Goal: Check status: Check status

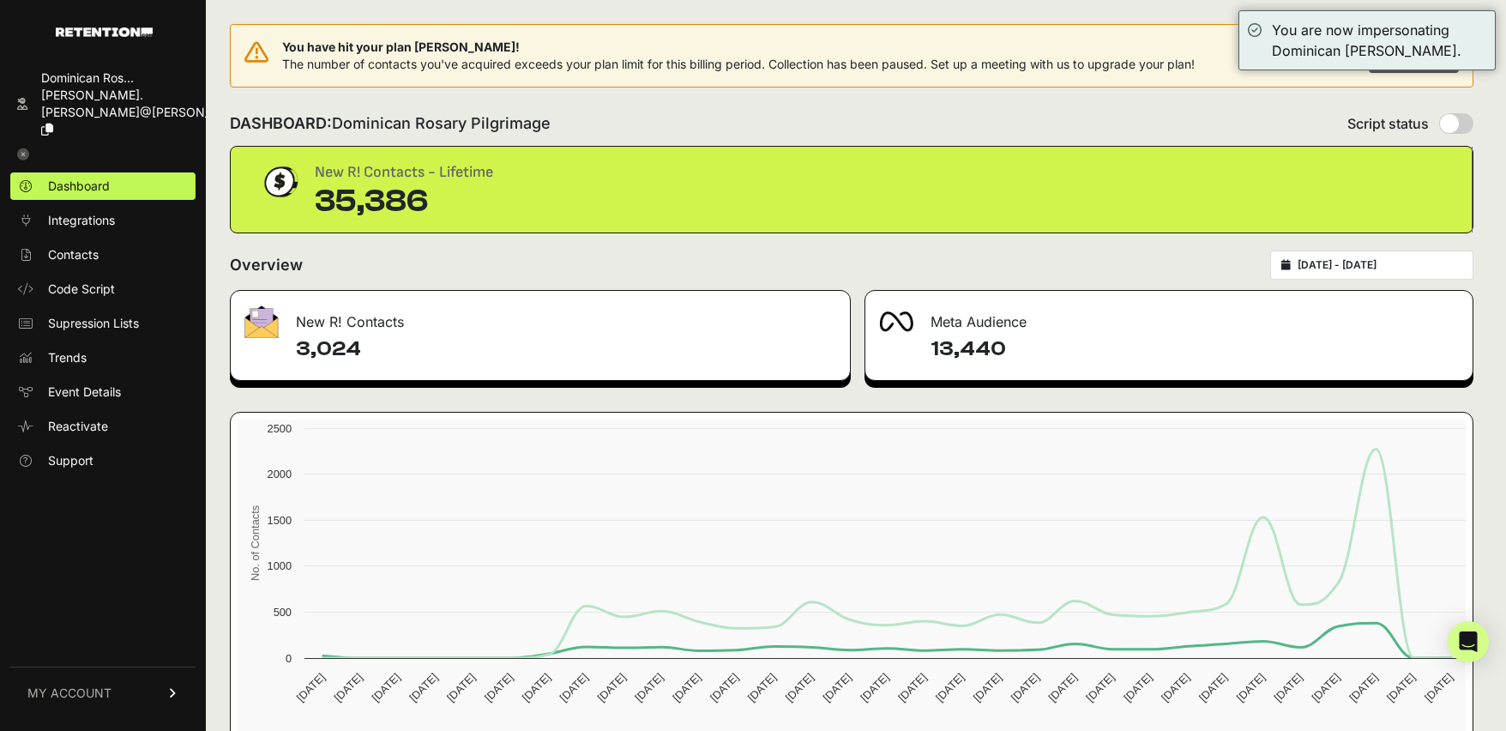
type input "[DATE]"
click at [1337, 264] on input "[DATE] - [DATE]" at bounding box center [1380, 265] width 165 height 14
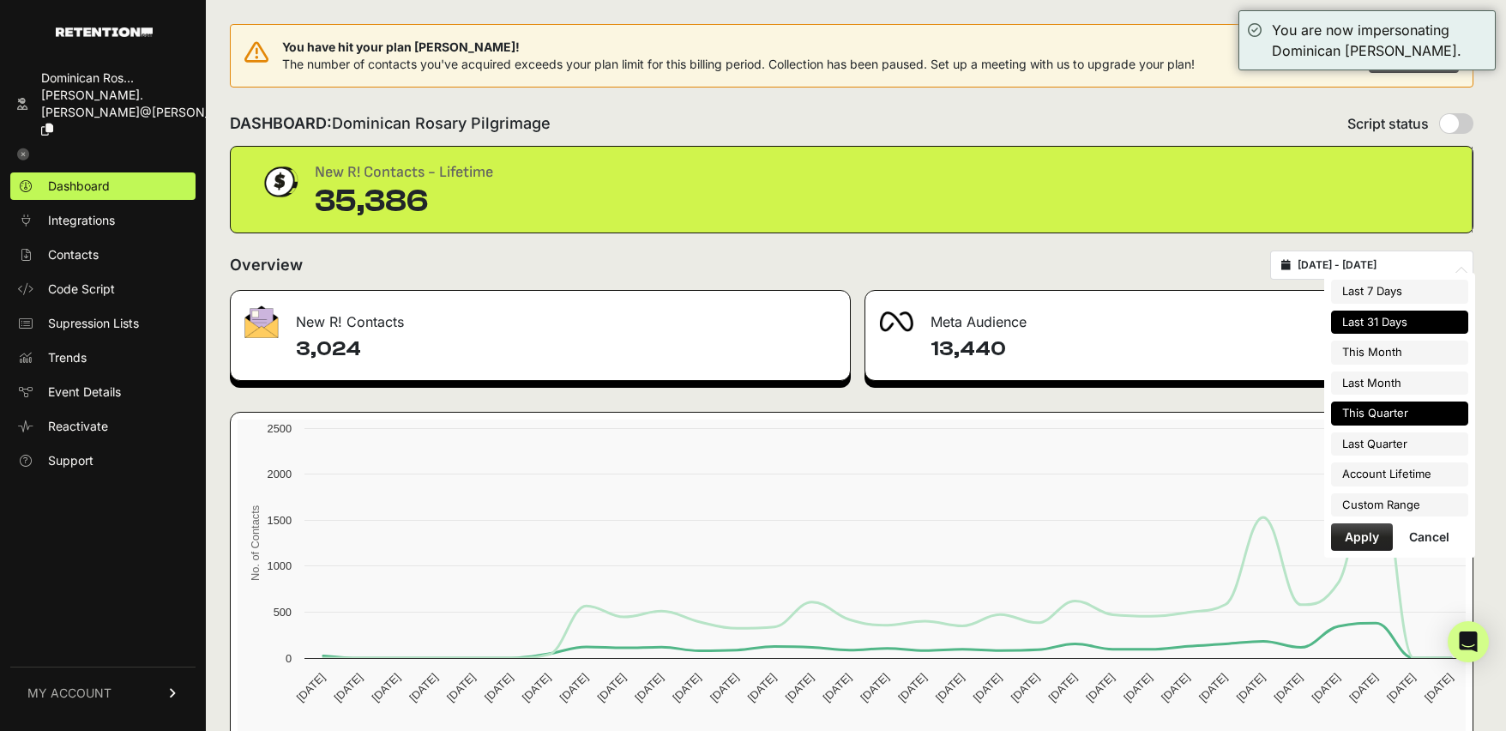
type input "[DATE]"
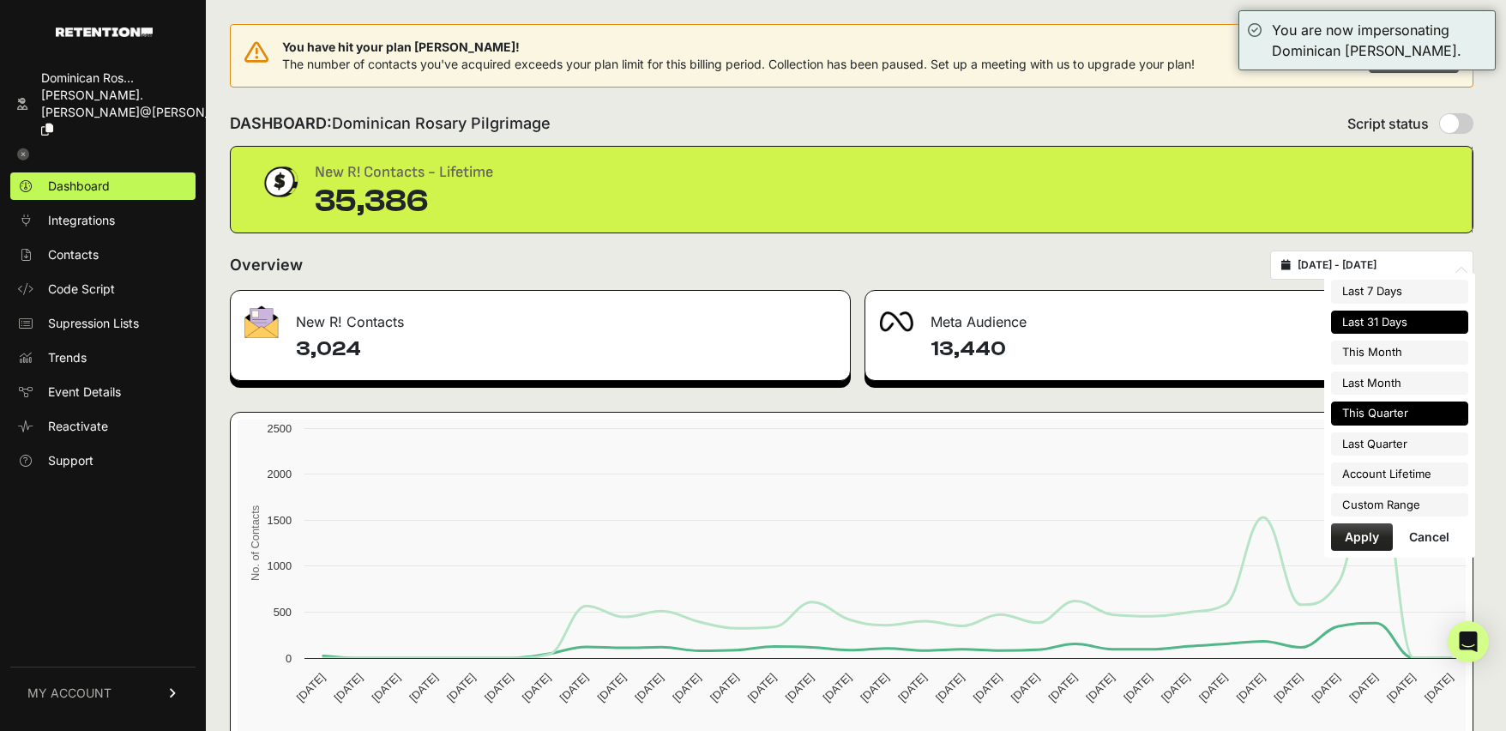
type input "[DATE]"
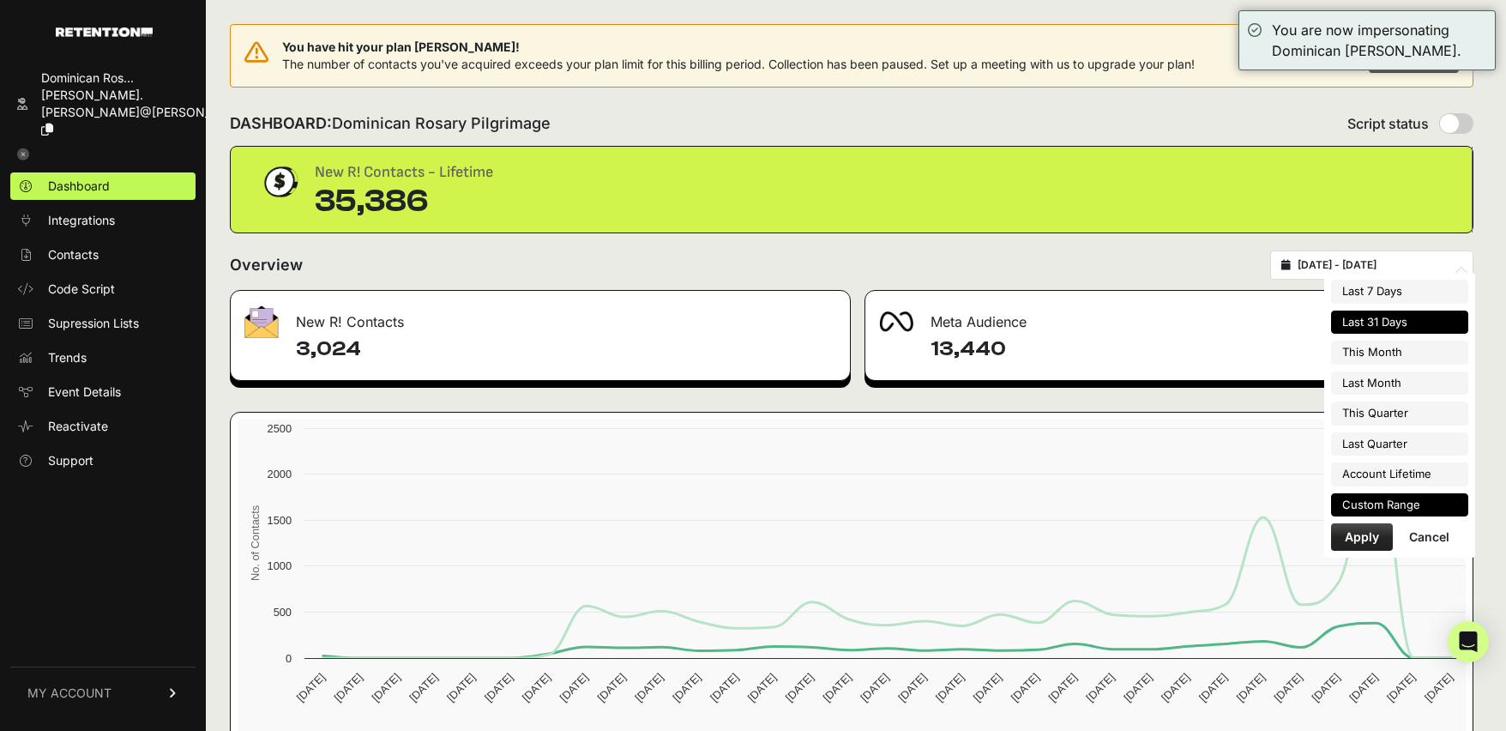
click at [1413, 508] on li "Custom Range" at bounding box center [1399, 505] width 137 height 24
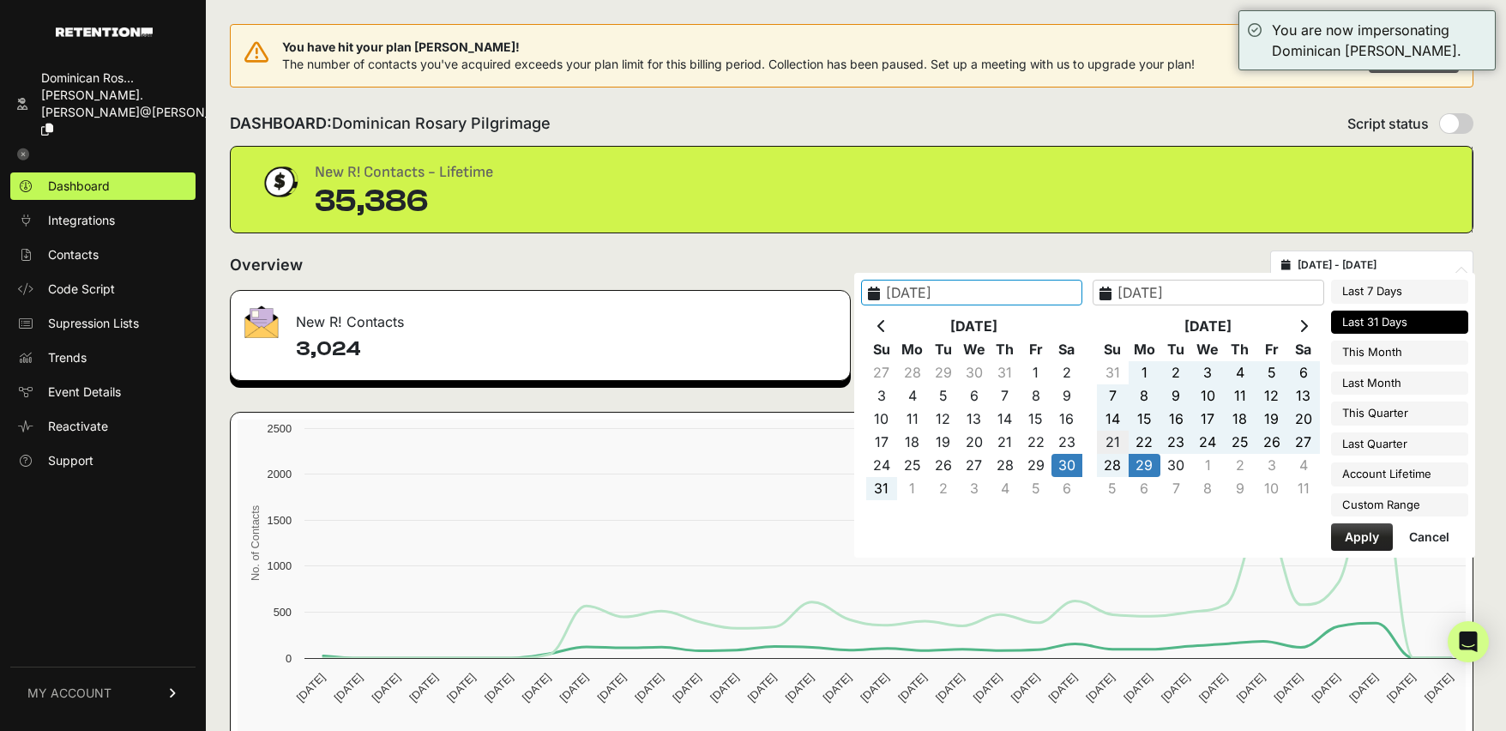
type input "[DATE]"
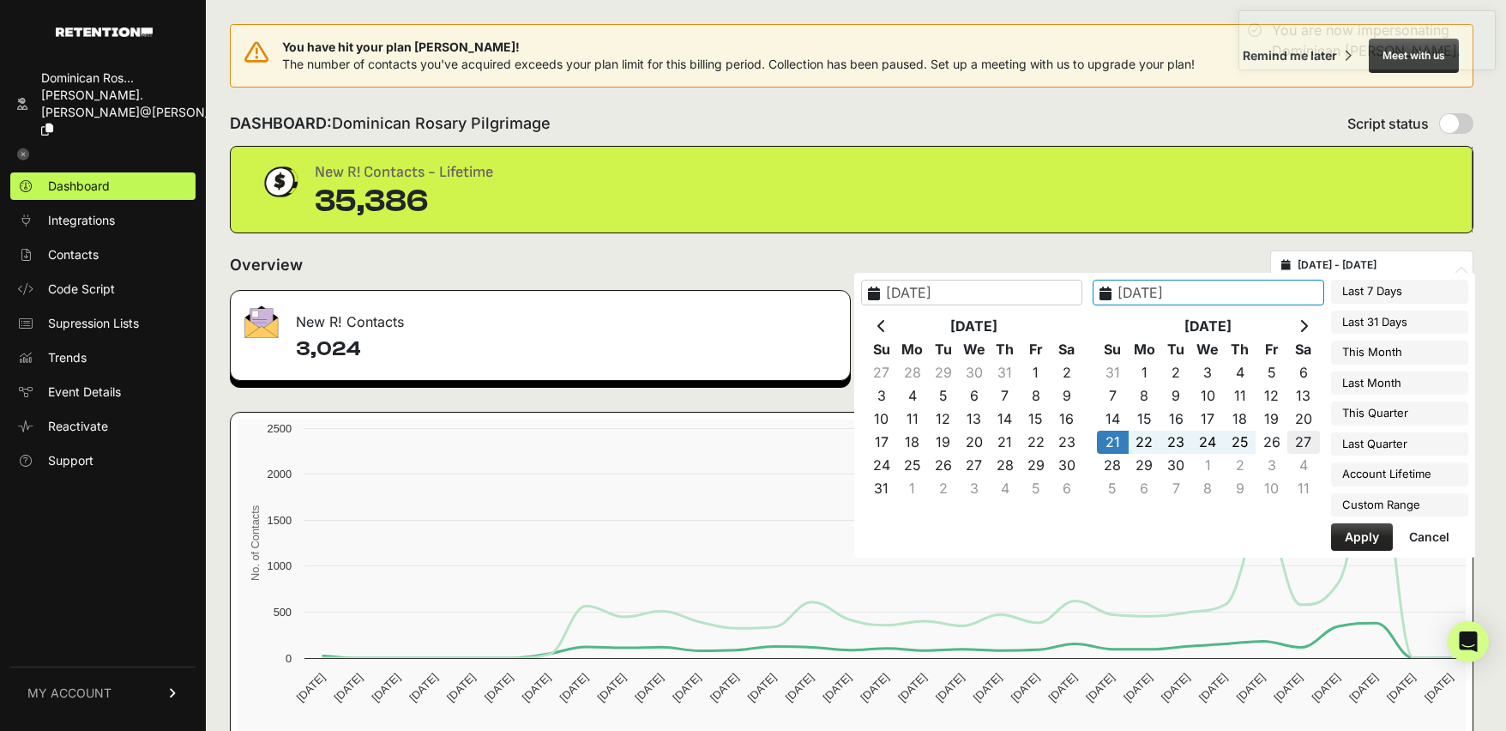
type input "[DATE]"
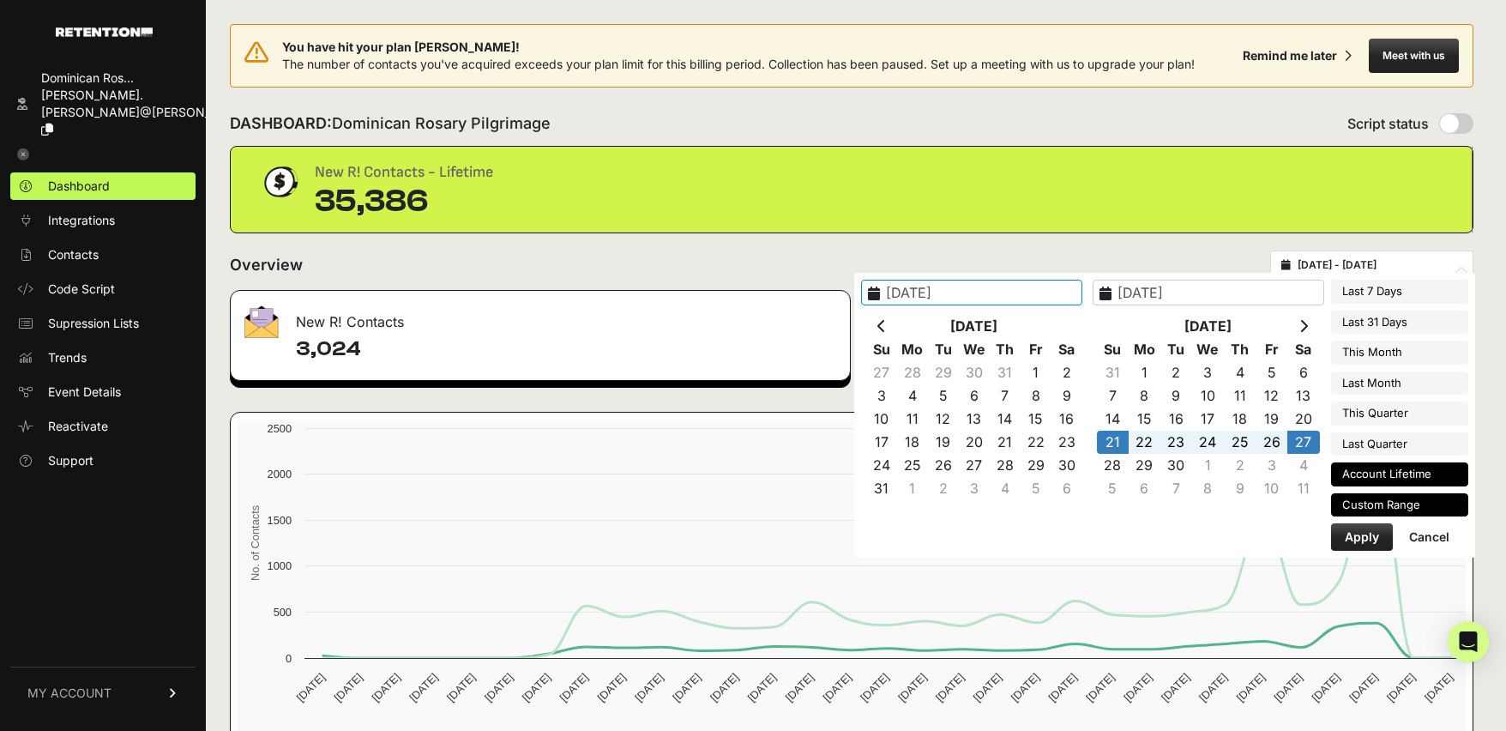
type input "[DATE]"
click at [1363, 534] on button "Apply" at bounding box center [1362, 536] width 62 height 27
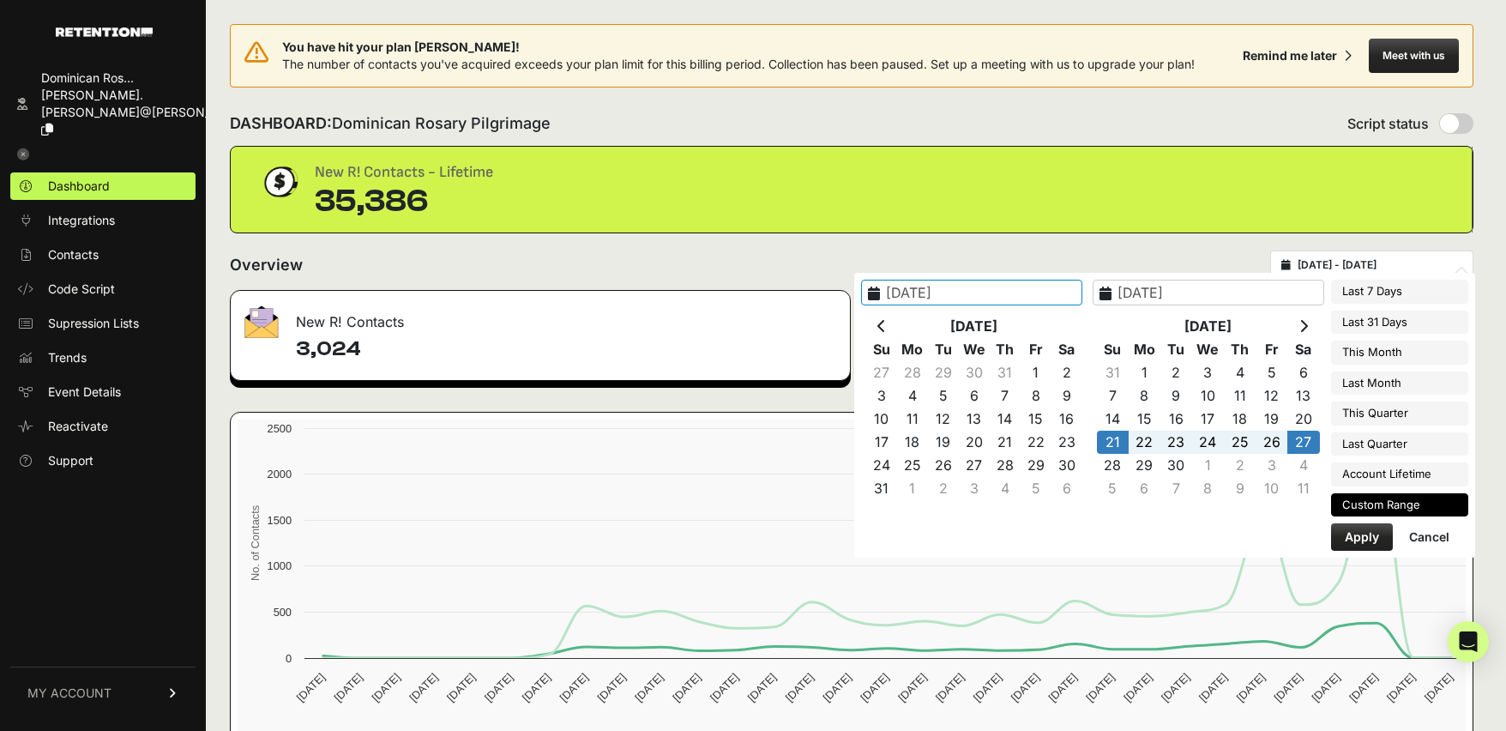
type input "[DATE] - [DATE]"
